Goal: Book appointment/travel/reservation

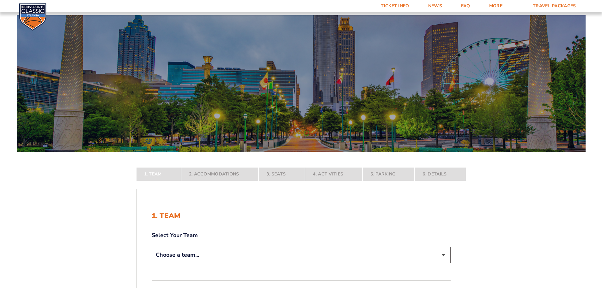
scroll to position [105, 0]
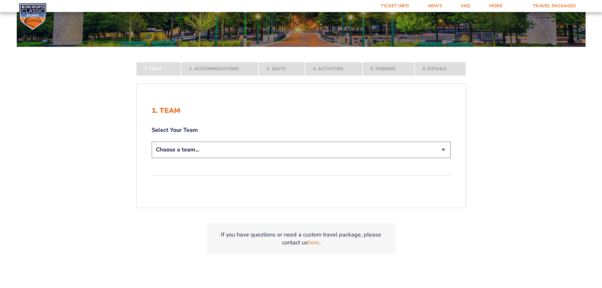
click at [180, 150] on select "Choose a team... [US_STATE] Wildcats [US_STATE] State Buckeyes [US_STATE] Tar H…" at bounding box center [301, 150] width 299 height 16
select select "12956"
click at [152, 158] on select "Choose a team... [US_STATE] Wildcats [US_STATE] State Buckeyes [US_STATE] Tar H…" at bounding box center [301, 150] width 299 height 16
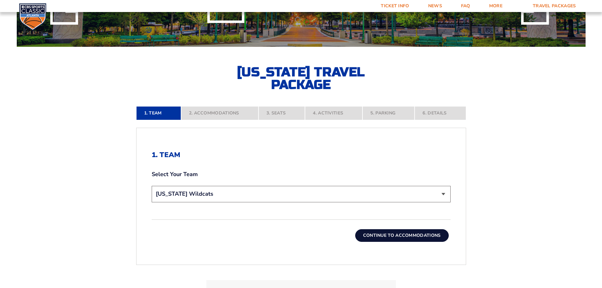
click at [381, 234] on button "Continue To Accommodations" at bounding box center [402, 235] width 94 height 13
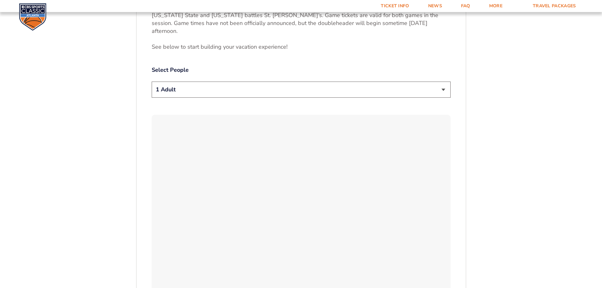
scroll to position [347, 0]
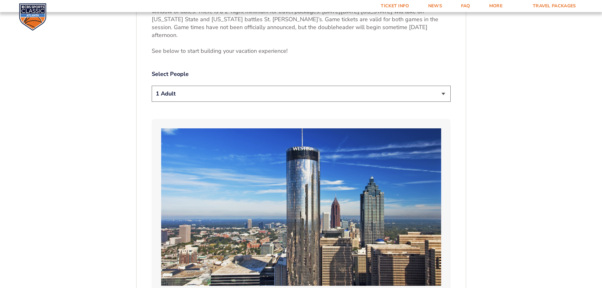
click at [202, 86] on select "1 Adult 2 Adults 3 Adults 4 Adults 2 Adults + 1 Child 2 Adults + 2 Children 2 A…" at bounding box center [301, 94] width 299 height 16
select select "3 Adults"
click at [152, 86] on select "1 Adult 2 Adults 3 Adults 4 Adults 2 Adults + 1 Child 2 Adults + 2 Children 2 A…" at bounding box center [301, 94] width 299 height 16
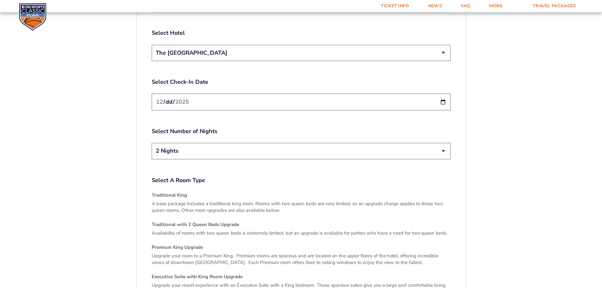
scroll to position [790, 0]
click at [309, 92] on input "[DATE]" at bounding box center [301, 100] width 299 height 17
click at [446, 92] on input "[DATE]" at bounding box center [301, 100] width 299 height 17
click at [212, 142] on select "2 Nights 3 Nights" at bounding box center [301, 150] width 299 height 16
click at [152, 142] on select "2 Nights 3 Nights" at bounding box center [301, 150] width 299 height 16
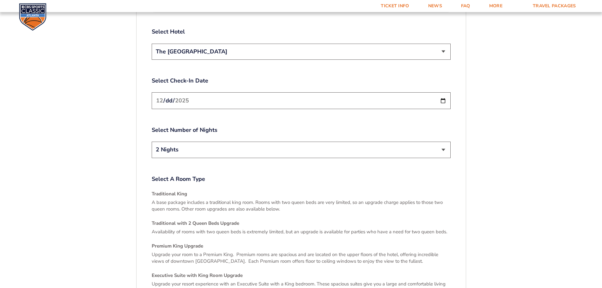
click at [192, 92] on input "[DATE]" at bounding box center [301, 100] width 299 height 17
click at [444, 92] on input "[DATE]" at bounding box center [301, 100] width 299 height 17
type input "[DATE]"
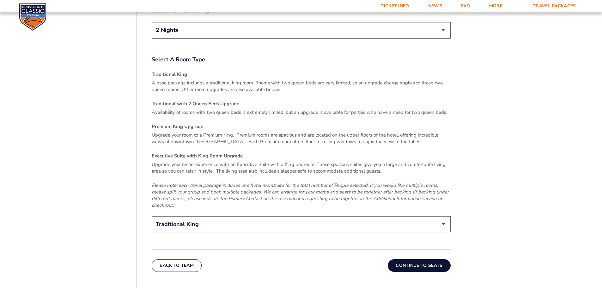
scroll to position [916, 0]
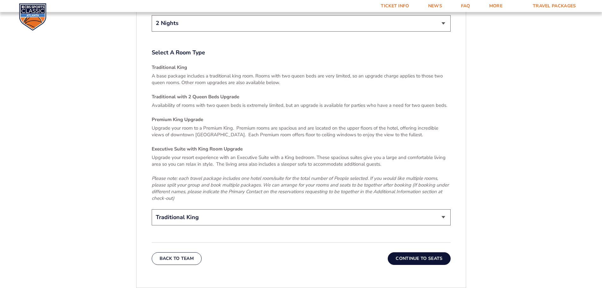
click at [191, 209] on select "Traditional King Traditional with 2 Queen Beds Upgrade (+$45 per night) Premium…" at bounding box center [301, 217] width 299 height 16
select select "Traditional with 2 Queen Beds Upgrade"
click at [152, 209] on select "Traditional King Traditional with 2 Queen Beds Upgrade (+$45 per night) Premium…" at bounding box center [301, 217] width 299 height 16
click at [412, 252] on button "Continue To Seats" at bounding box center [419, 258] width 63 height 13
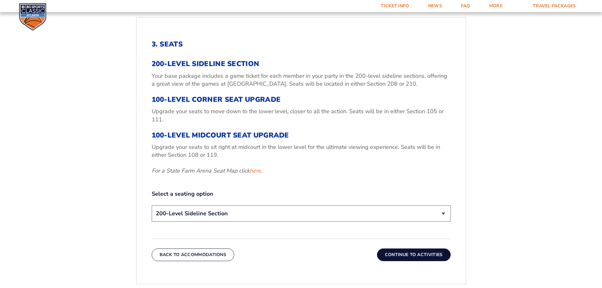
scroll to position [221, 0]
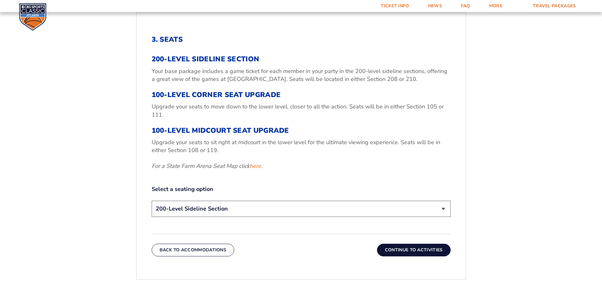
click at [183, 204] on select "200-Level Sideline Section 100-Level Corner Seat Upgrade (+$120 per person) 100…" at bounding box center [301, 209] width 299 height 16
select select "100-Level Corner Seat Upgrade"
click at [152, 201] on select "200-Level Sideline Section 100-Level Corner Seat Upgrade (+$120 per person) 100…" at bounding box center [301, 209] width 299 height 16
click at [389, 251] on button "Continue To Activities" at bounding box center [414, 250] width 74 height 13
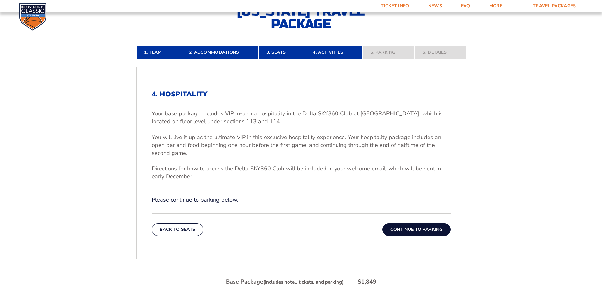
scroll to position [178, 0]
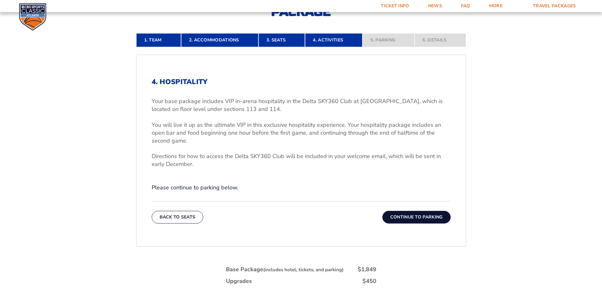
click at [403, 220] on button "Continue To Parking" at bounding box center [416, 217] width 68 height 13
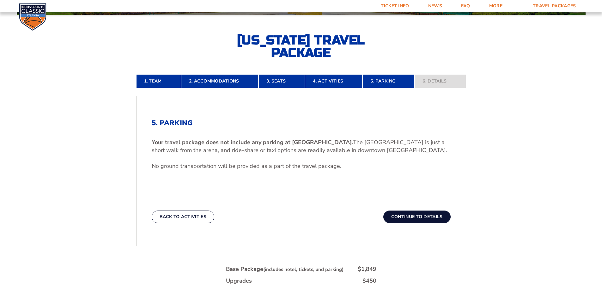
scroll to position [136, 0]
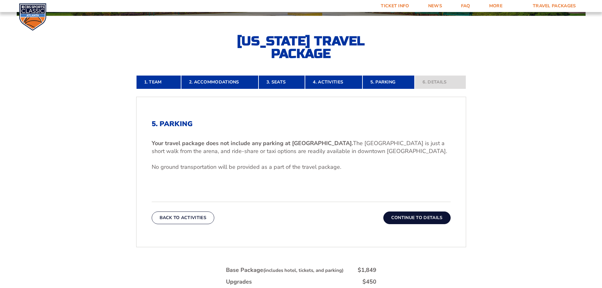
click at [408, 218] on button "Continue To Details" at bounding box center [416, 217] width 67 height 13
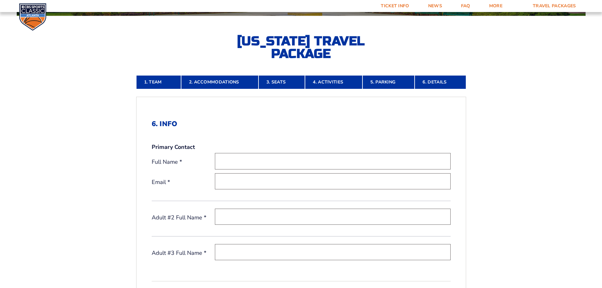
click at [429, 82] on nav "1. Team 2. Accommodations 3. Seats 4. Activities 5. Parking 6. Details" at bounding box center [301, 82] width 330 height 14
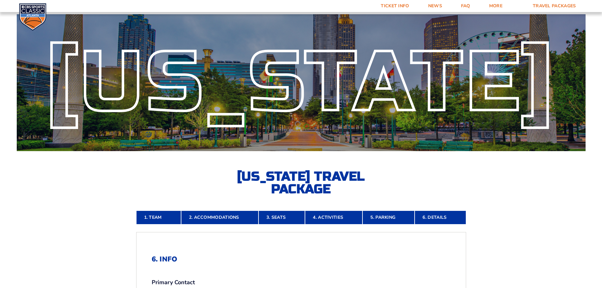
scroll to position [0, 0]
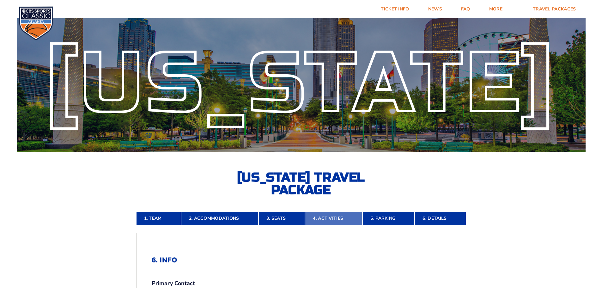
click at [332, 221] on link "4. Activities" at bounding box center [334, 218] width 58 height 14
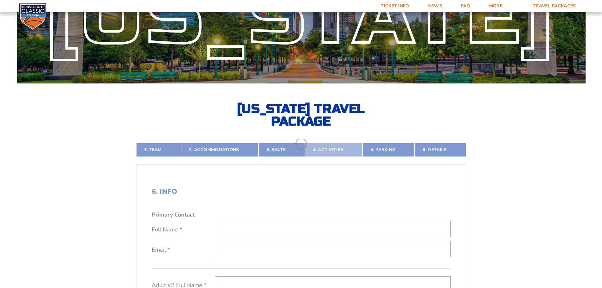
scroll to position [136, 0]
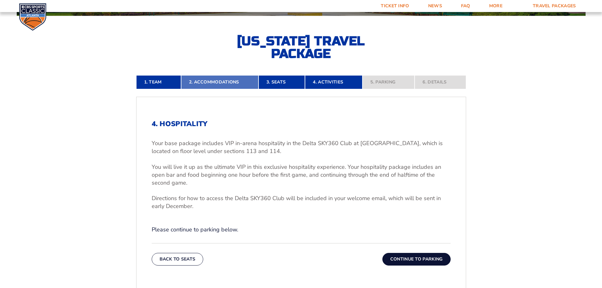
click at [217, 81] on link "2. Accommodations" at bounding box center [219, 82] width 77 height 14
